Goal: Navigation & Orientation: Find specific page/section

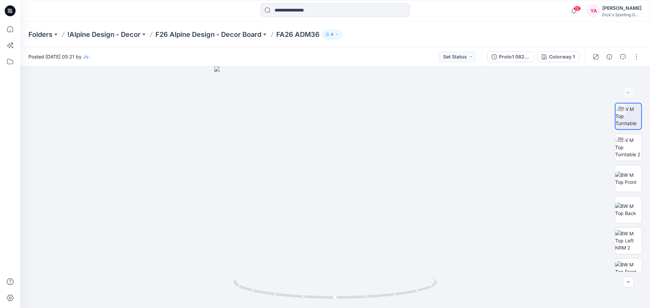
click at [13, 15] on icon at bounding box center [10, 10] width 11 height 11
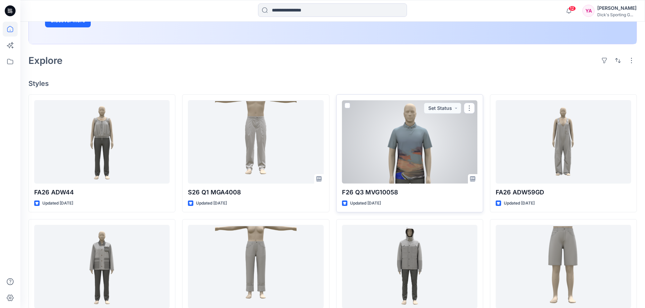
scroll to position [135, 0]
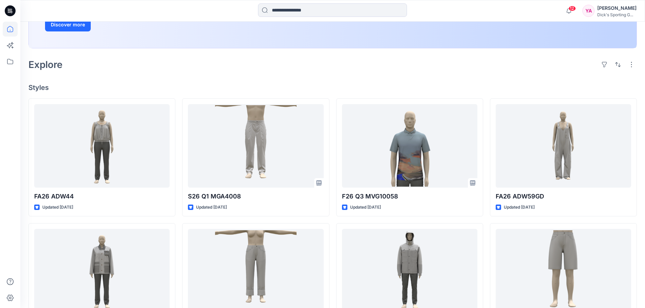
click at [330, 63] on div "Explore" at bounding box center [332, 65] width 608 height 16
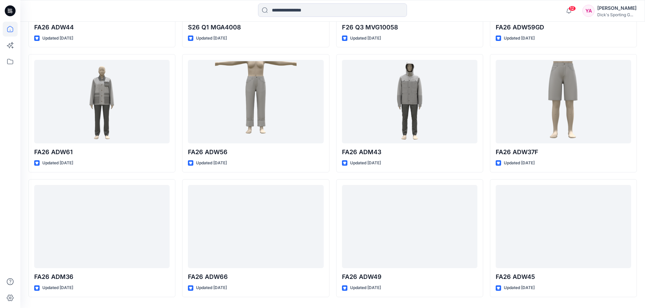
scroll to position [237, 0]
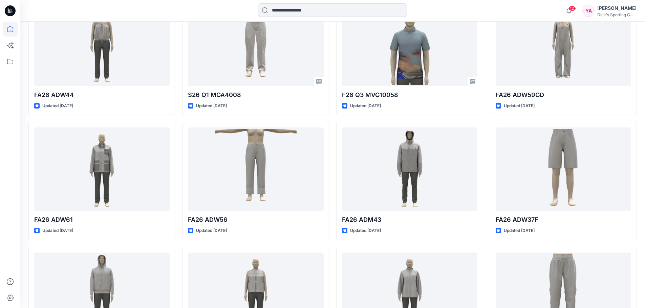
click at [435, 178] on div at bounding box center [409, 170] width 135 height 84
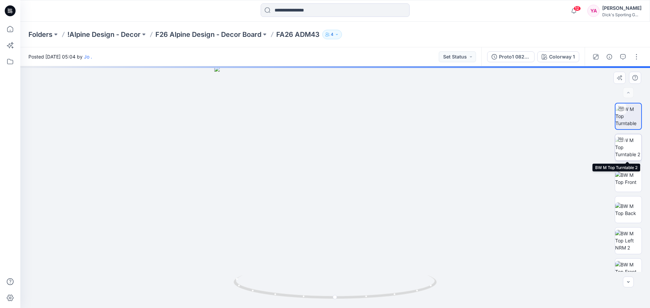
click at [635, 153] on img at bounding box center [628, 147] width 26 height 21
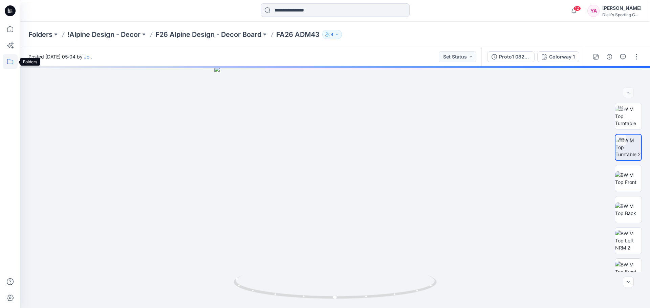
click at [8, 59] on icon at bounding box center [10, 61] width 15 height 15
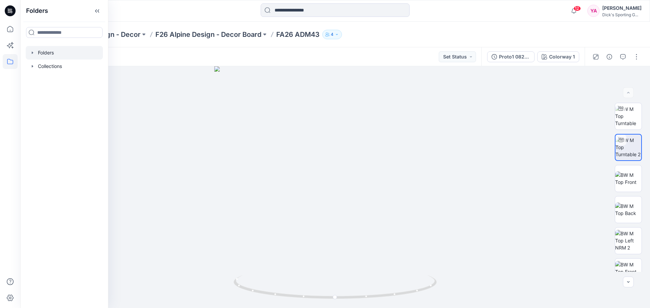
click at [53, 57] on div at bounding box center [64, 53] width 77 height 14
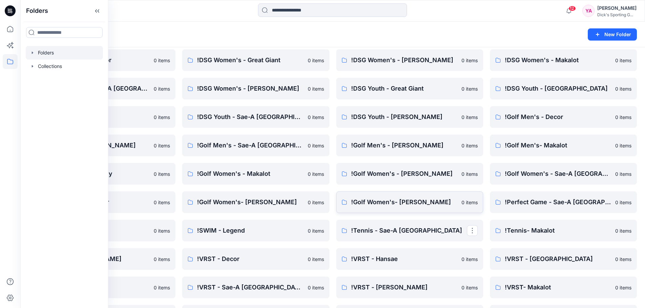
scroll to position [169, 0]
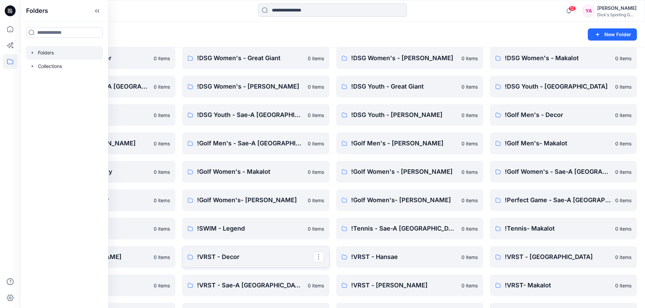
click at [247, 260] on p "!VRST - Decor" at bounding box center [255, 257] width 116 height 9
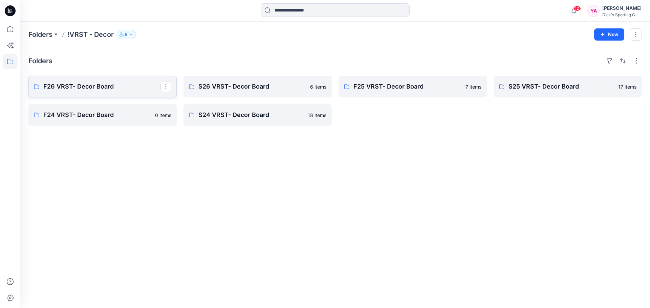
click at [108, 86] on p "F26 VRST- Decor Board" at bounding box center [101, 86] width 117 height 9
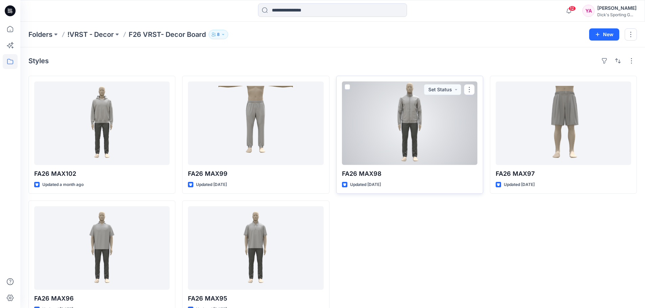
click at [418, 152] on div at bounding box center [409, 124] width 135 height 84
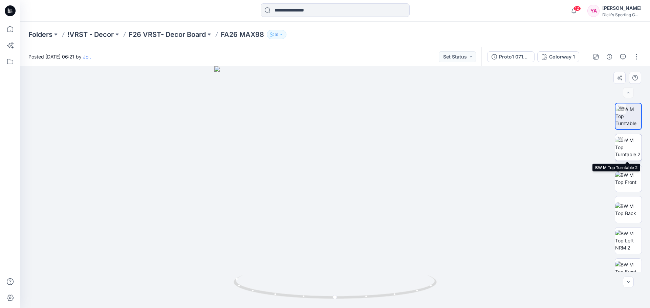
click at [627, 155] on img at bounding box center [628, 147] width 26 height 21
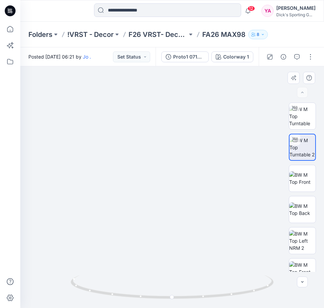
drag, startPoint x: 151, startPoint y: 125, endPoint x: 146, endPoint y: 178, distance: 53.7
click at [146, 178] on img at bounding box center [167, 183] width 368 height 252
drag, startPoint x: 173, startPoint y: 299, endPoint x: 376, endPoint y: 279, distance: 204.1
click at [324, 279] on html "12 Notifications Jo . shared Proto1 090225 in F26 Alpine Design - Decor Board (…" at bounding box center [162, 154] width 324 height 308
click at [302, 122] on img at bounding box center [303, 116] width 26 height 21
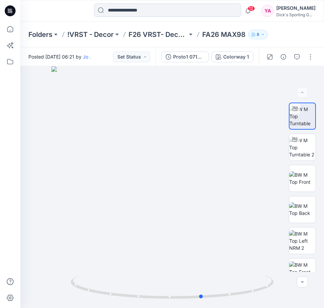
drag, startPoint x: 173, startPoint y: 298, endPoint x: 407, endPoint y: 284, distance: 233.7
click at [324, 284] on html "12 Notifications Jo . shared Proto1 090225 in F26 Alpine Design - Decor Board (…" at bounding box center [162, 154] width 324 height 308
